Goal: Find specific page/section: Find specific page/section

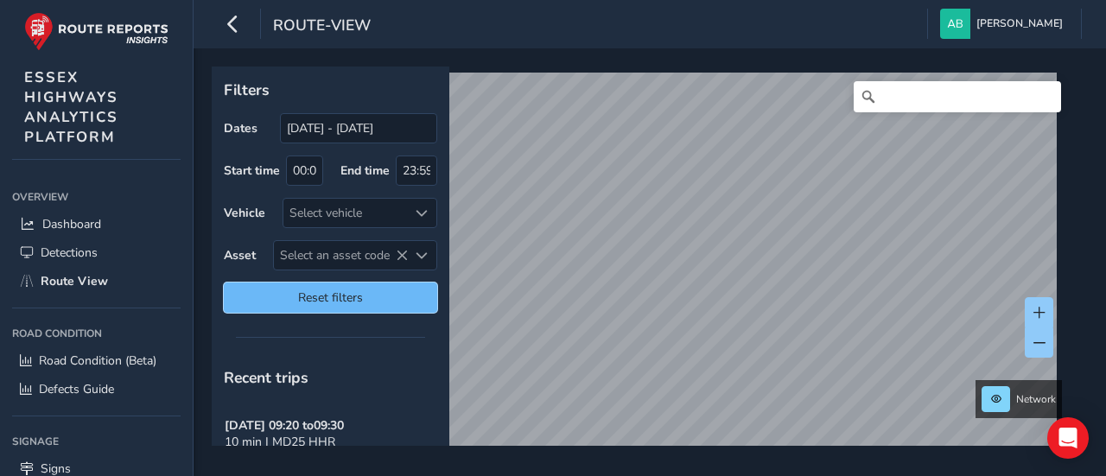
click at [385, 295] on span "Reset filters" at bounding box center [330, 297] width 187 height 16
click at [385, 293] on span "Reset filters" at bounding box center [330, 297] width 187 height 16
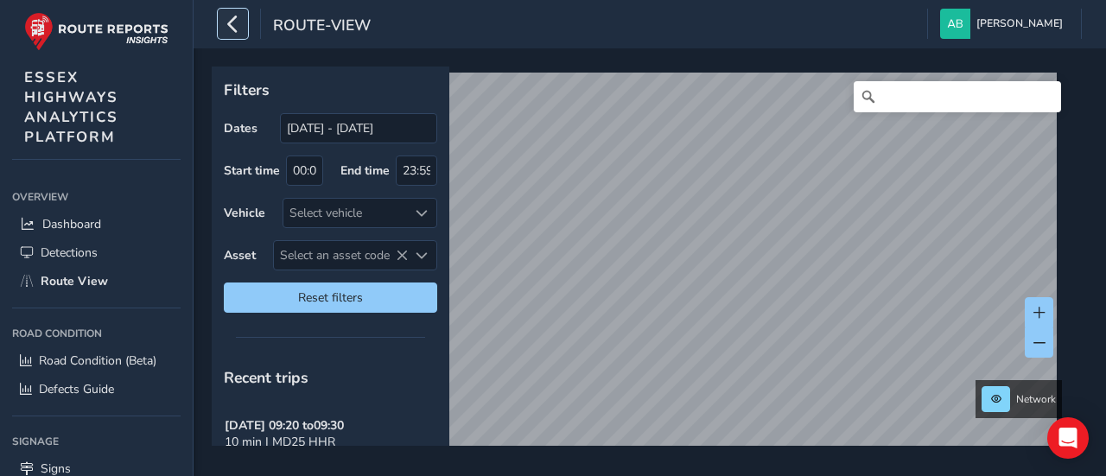
click at [232, 18] on icon "button" at bounding box center [233, 24] width 18 height 30
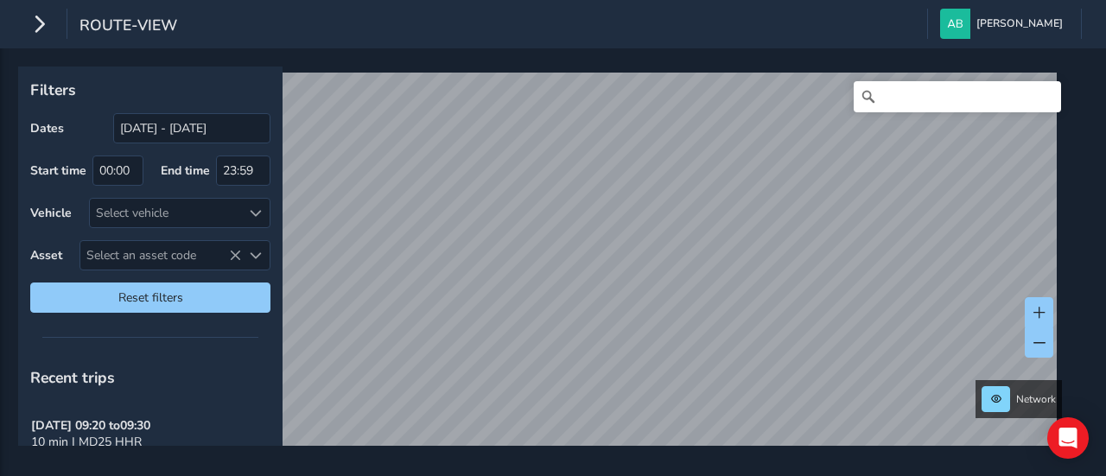
click at [676, 475] on html "route-view [PERSON_NAME] Colour Scheme: Dark Dim Light Logout Filters Dates [DA…" at bounding box center [553, 238] width 1106 height 476
click at [396, 0] on html "route-view [PERSON_NAME] Colour Scheme: Dark Dim Light Logout Filters Dates [DA…" at bounding box center [553, 238] width 1106 height 476
click at [479, 0] on html "route-view [PERSON_NAME] Colour Scheme: Dark Dim Light Logout Filters Dates [DA…" at bounding box center [553, 238] width 1106 height 476
click at [585, 67] on div "Network" at bounding box center [546, 256] width 1057 height 379
click at [606, 37] on div "route-view [PERSON_NAME] Colour Scheme: Dark Dim Light Logout Filters Dates [DA…" at bounding box center [553, 238] width 1106 height 476
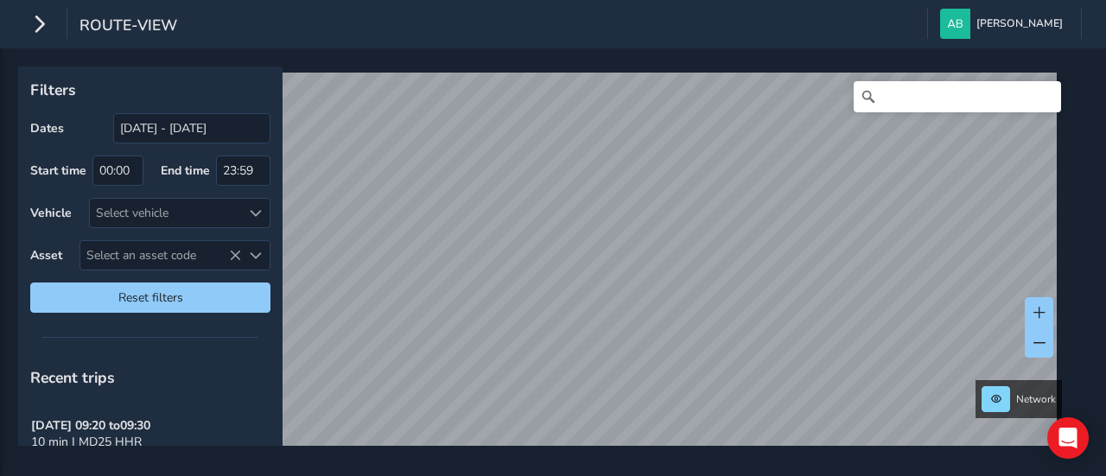
click at [579, 16] on div "route-view [PERSON_NAME] Colour Scheme: Dark Dim Light Logout Filters Dates [DA…" at bounding box center [553, 238] width 1106 height 476
click at [549, 475] on html "route-view [PERSON_NAME] Colour Scheme: Dark Dim Light Logout Filters Dates [DA…" at bounding box center [553, 238] width 1106 height 476
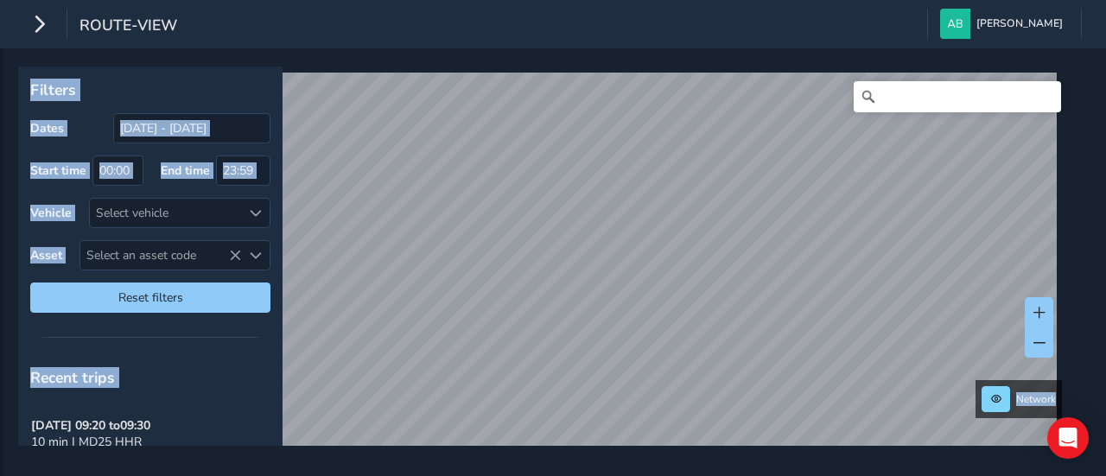
click at [512, 410] on div "route-view [PERSON_NAME] Colour Scheme: Dark Dim Light Logout Filters Dates [DA…" at bounding box center [553, 238] width 1106 height 476
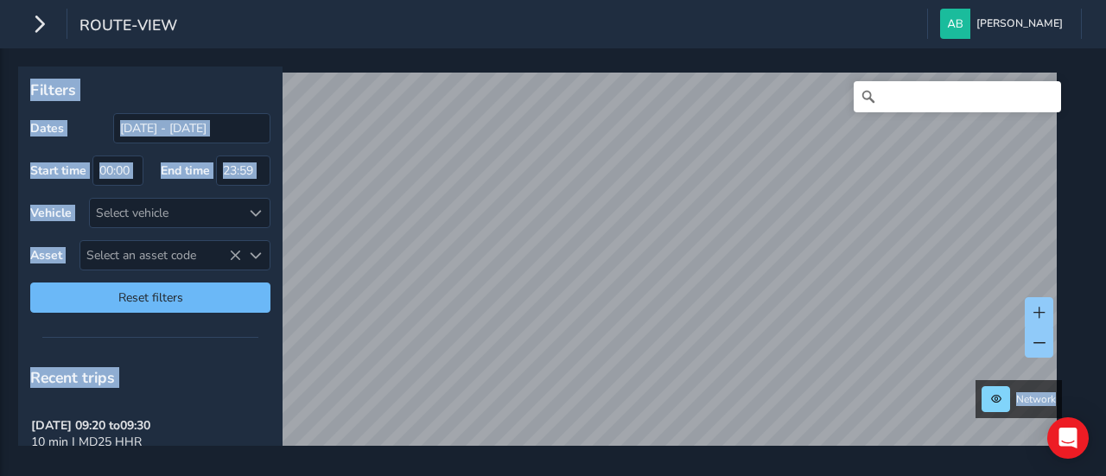
click at [185, 301] on span "Reset filters" at bounding box center [150, 297] width 214 height 16
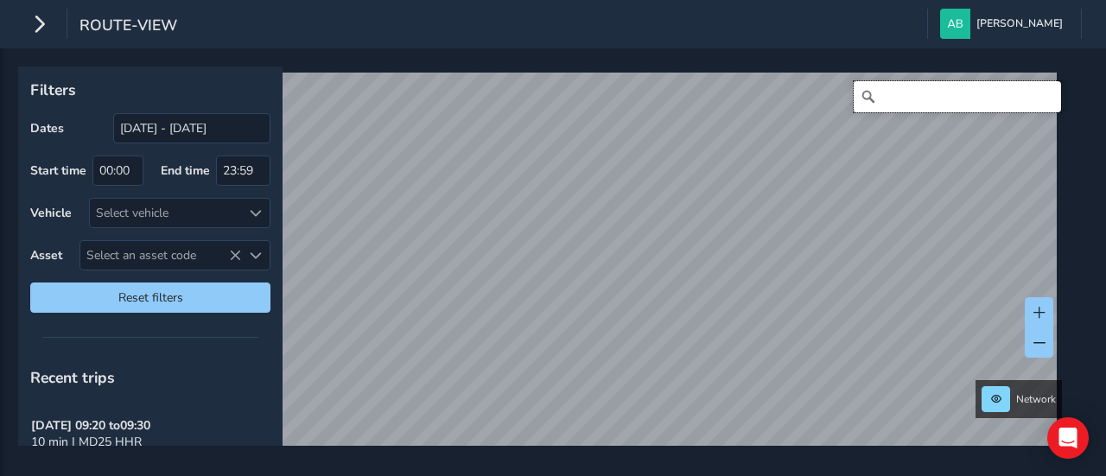
click at [916, 92] on input "Search" at bounding box center [957, 96] width 207 height 31
click at [551, 475] on html "route-view [PERSON_NAME] Colour Scheme: Dark Dim Light Logout Filters Dates [DA…" at bounding box center [553, 238] width 1106 height 476
click at [706, 475] on html "route-view [PERSON_NAME] Colour Scheme: Dark Dim Light Logout Filters Dates [DA…" at bounding box center [553, 238] width 1106 height 476
click at [758, 475] on html "route-view [PERSON_NAME] Colour Scheme: Dark Dim Light Logout Filters Dates [DA…" at bounding box center [553, 238] width 1106 height 476
click at [743, 475] on html "route-view [PERSON_NAME] Colour Scheme: Dark Dim Light Logout Filters Dates [DA…" at bounding box center [553, 238] width 1106 height 476
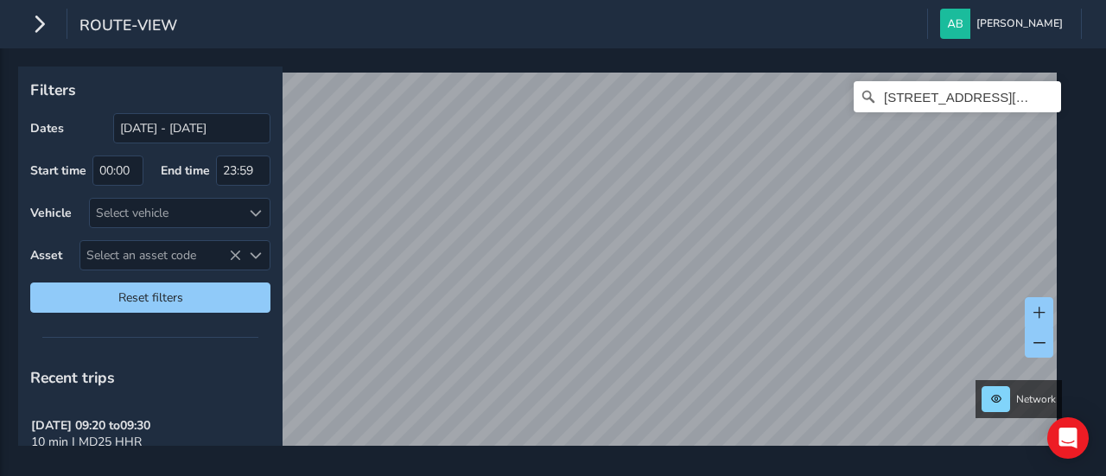
click at [759, 475] on html "route-view [PERSON_NAME] Colour Scheme: Dark Dim Light Logout Filters Dates [DA…" at bounding box center [553, 238] width 1106 height 476
click at [701, 475] on html "route-view [PERSON_NAME] Colour Scheme: Dark Dim Light Logout Filters Dates [DA…" at bounding box center [553, 238] width 1106 height 476
click at [895, 452] on div "Filters Dates [DATE] - [DATE] Start time 00:00 End time 23:59 Vehicle Select ve…" at bounding box center [553, 262] width 1106 height 428
click at [835, 473] on div "Filters Dates [DATE] - [DATE] Start time 00:00 End time 23:59 Vehicle Select ve…" at bounding box center [553, 262] width 1106 height 428
click at [750, 475] on html "route-view [PERSON_NAME] Colour Scheme: Dark Dim Light Logout Filters Dates [DA…" at bounding box center [553, 238] width 1106 height 476
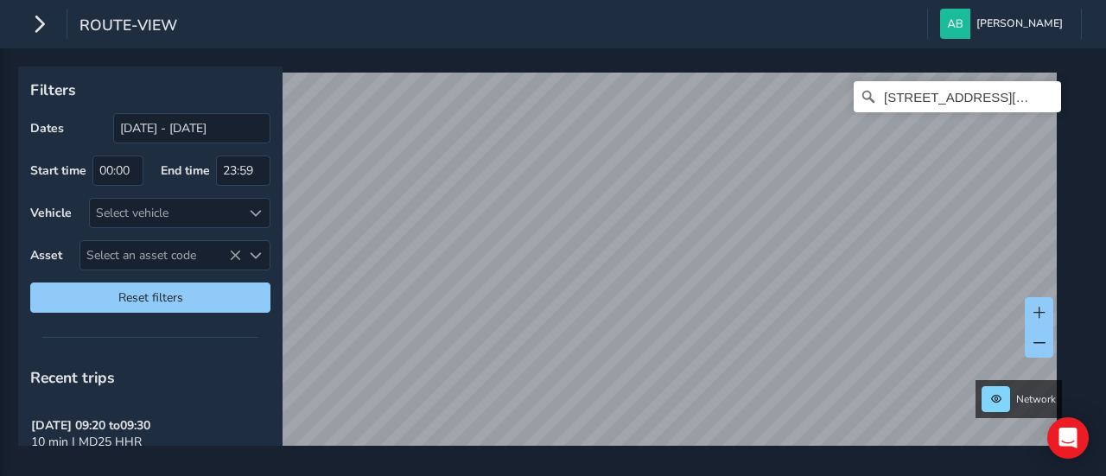
click at [765, 475] on div "Filters Dates [DATE] - [DATE] Start time 00:00 End time 23:59 Vehicle Select ve…" at bounding box center [553, 262] width 1106 height 428
click at [936, 98] on input "[STREET_ADDRESS][PERSON_NAME]" at bounding box center [957, 96] width 207 height 31
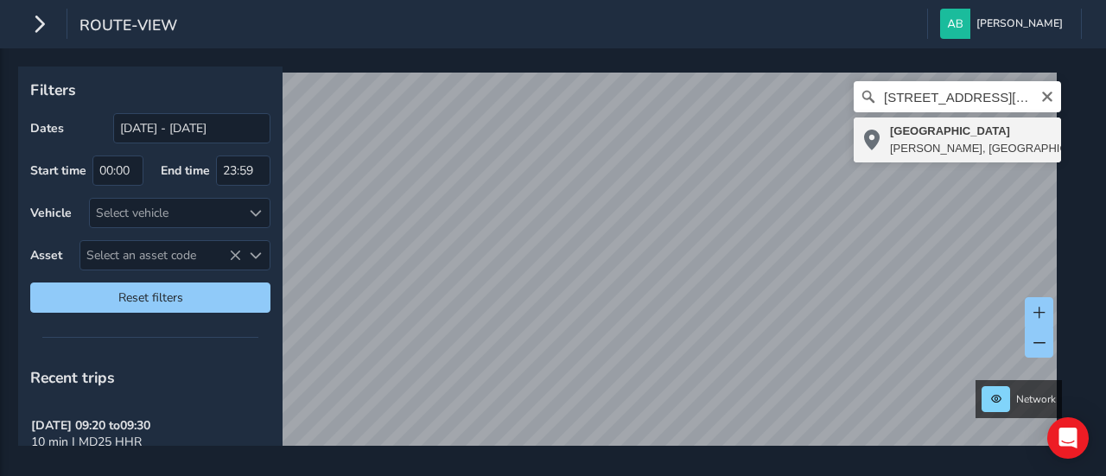
type input "[STREET_ADDRESS][PERSON_NAME]"
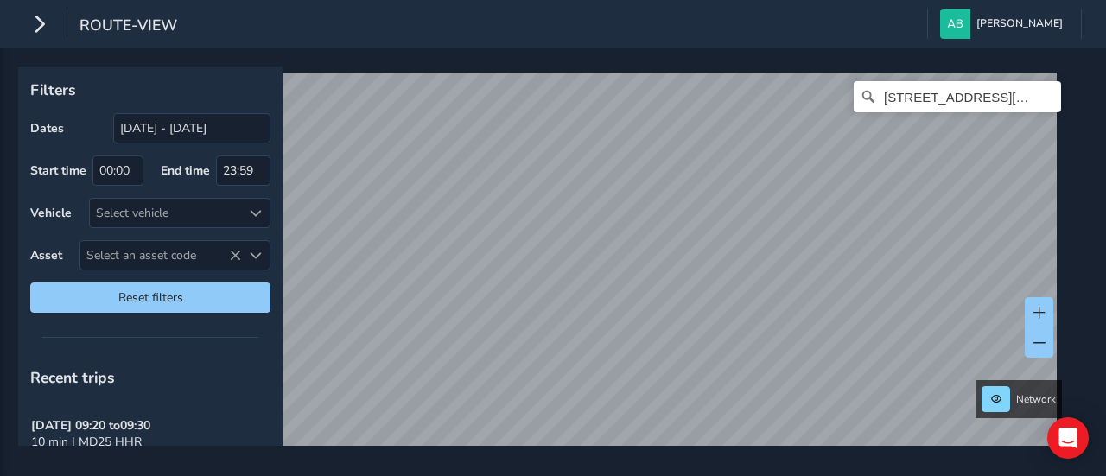
click at [573, 41] on div "route-view [PERSON_NAME] Colour Scheme: Dark Dim Light Logout Filters Dates [DA…" at bounding box center [553, 238] width 1106 height 476
click at [604, 475] on html "route-view [PERSON_NAME] Colour Scheme: Dark Dim Light Logout Filters Dates [DA…" at bounding box center [553, 238] width 1106 height 476
click at [592, 453] on div "Filters Dates [DATE] - [DATE] Start time 00:00 End time 23:59 Vehicle Select ve…" at bounding box center [553, 262] width 1106 height 428
click at [569, 475] on html "route-view [PERSON_NAME] Colour Scheme: Dark Dim Light Logout Filters Dates [DA…" at bounding box center [553, 238] width 1106 height 476
click at [535, 475] on html "route-view [PERSON_NAME] Colour Scheme: Dark Dim Light Logout Filters Dates [DA…" at bounding box center [553, 238] width 1106 height 476
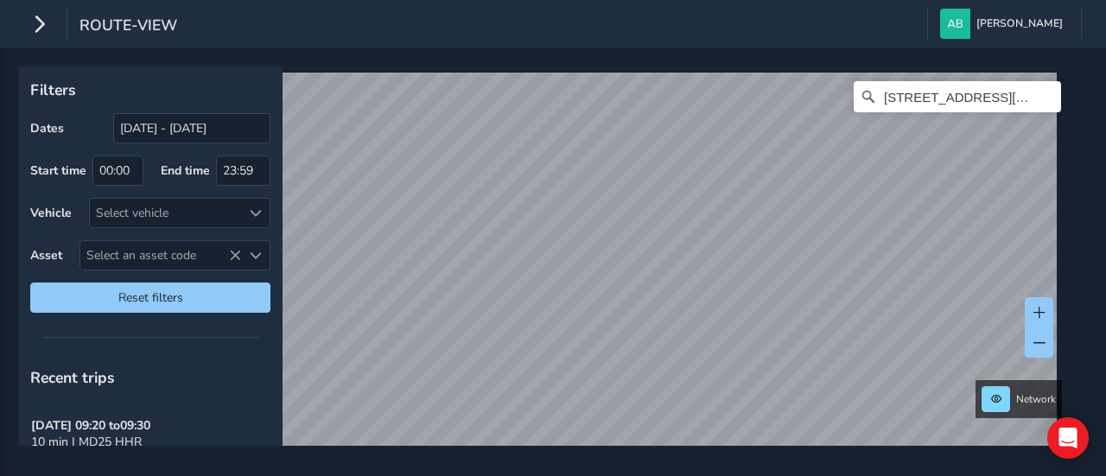
click at [608, 24] on div "route-view [PERSON_NAME] Colour Scheme: Dark Dim Light Logout Filters Dates [DA…" at bounding box center [553, 238] width 1106 height 476
click at [584, 475] on html "route-view [PERSON_NAME] Colour Scheme: Dark Dim Light Logout Filters Dates [DA…" at bounding box center [553, 238] width 1106 height 476
click at [748, 475] on html "route-view [PERSON_NAME] Colour Scheme: Dark Dim Light Logout Filters Dates [DA…" at bounding box center [553, 238] width 1106 height 476
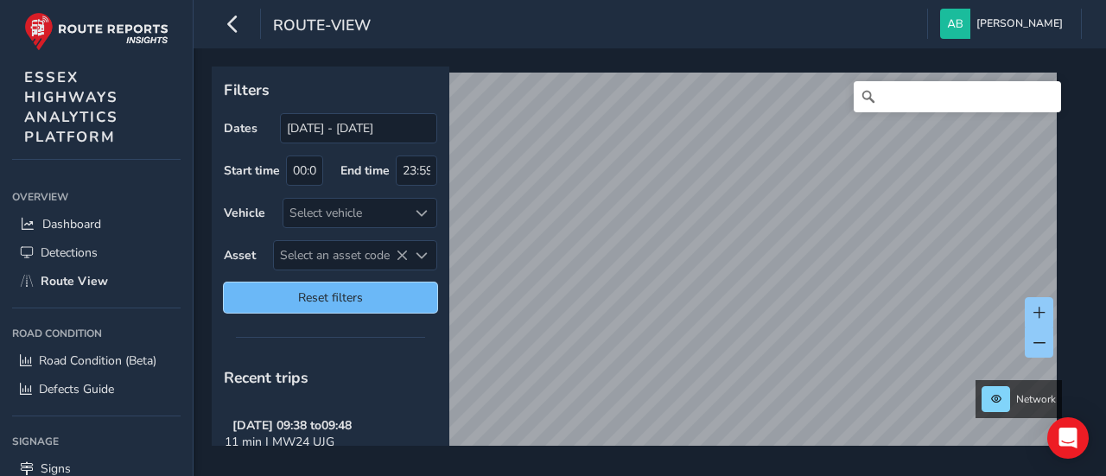
click at [368, 289] on span "Reset filters" at bounding box center [330, 297] width 187 height 16
click at [716, 461] on div "Filters Dates 27/08/2025 - 26/09/2025 Start time 00:00 End time 23:59 Vehicle S…" at bounding box center [650, 262] width 912 height 428
click at [712, 4] on div "route-view Andrea Brammer Colour Scheme: Dark Dim Light Logout Filters Dates 27…" at bounding box center [650, 238] width 912 height 476
click at [700, 0] on html "route-view Andrea Brammer Colour Scheme: Dark Dim Light Logout Filters Dates 27…" at bounding box center [553, 238] width 1106 height 476
click at [651, 0] on html "route-view Andrea Brammer Colour Scheme: Dark Dim Light Logout Filters Dates 27…" at bounding box center [553, 238] width 1106 height 476
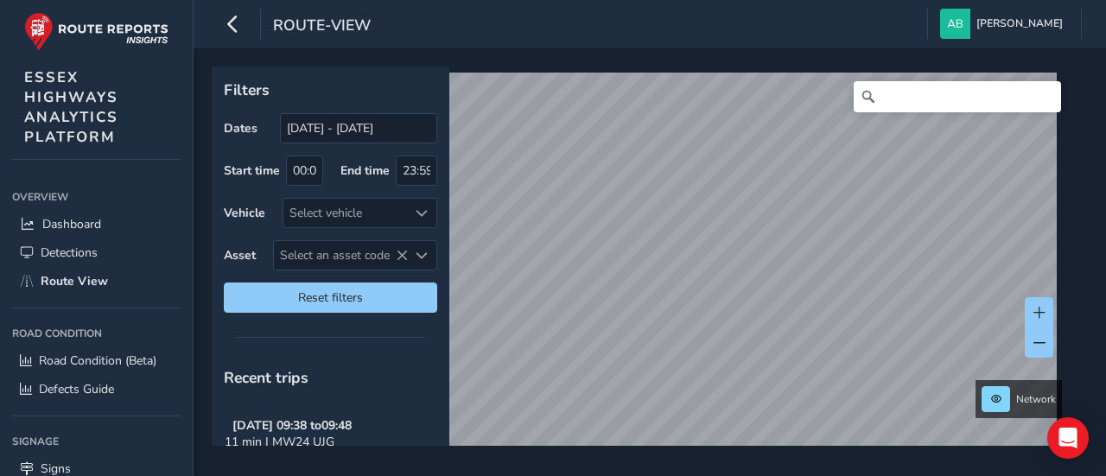
click at [695, 1] on div "route-view Andrea Brammer Colour Scheme: Dark Dim Light Logout Filters Dates 27…" at bounding box center [650, 238] width 912 height 476
click at [641, 41] on div "route-view Andrea Brammer Colour Scheme: Dark Dim Light Logout Filters Dates 27…" at bounding box center [650, 238] width 912 height 476
click at [778, 48] on div "Filters Dates 27/08/2025 - 26/09/2025 Start time 00:00 End time 23:59 Vehicle S…" at bounding box center [650, 262] width 912 height 428
